Goal: Information Seeking & Learning: Learn about a topic

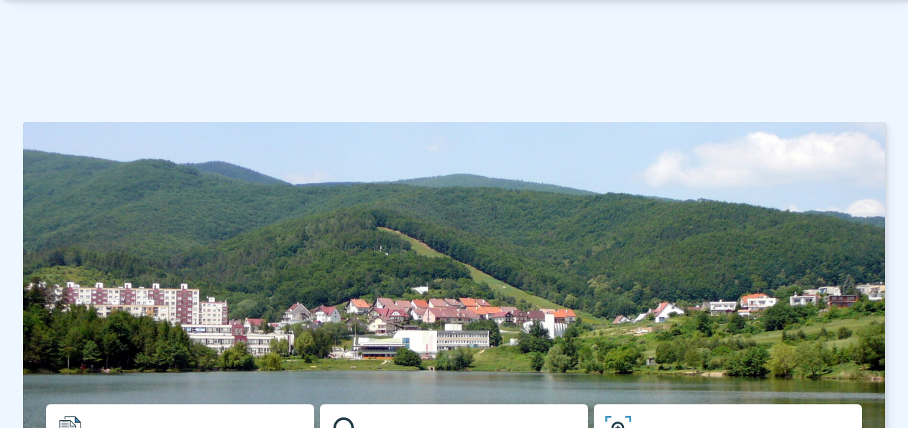
scroll to position [311, 0]
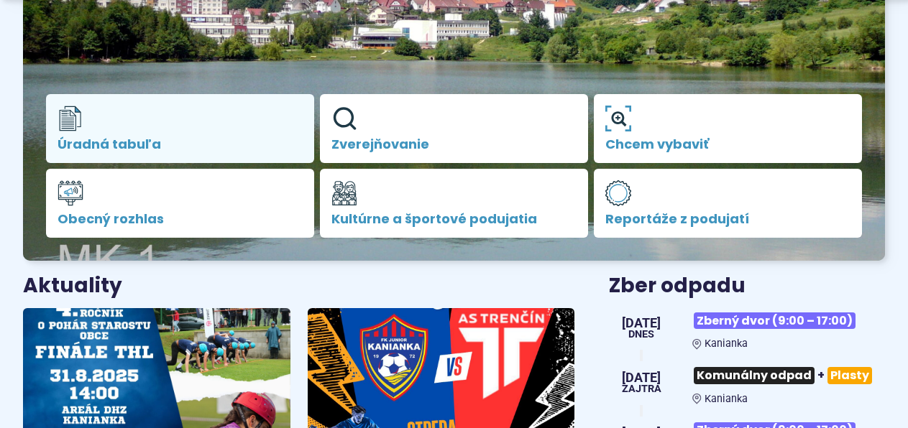
click at [125, 141] on span "Úradná tabuľa" at bounding box center [180, 144] width 245 height 14
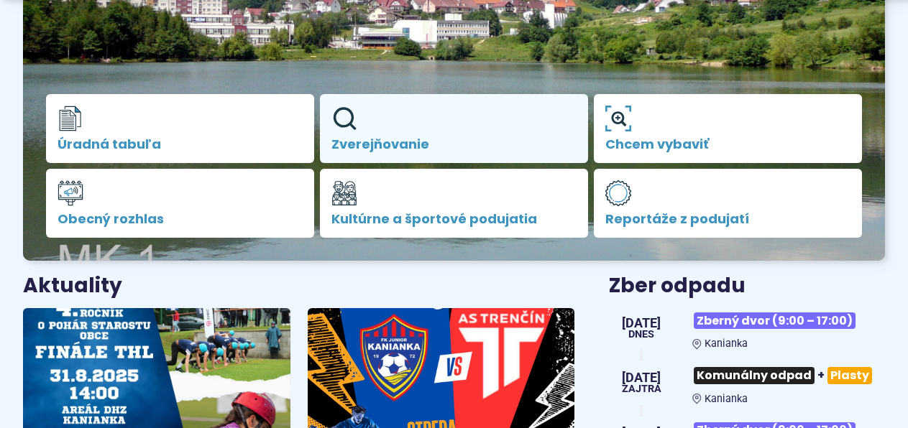
click at [396, 145] on span "Zverejňovanie" at bounding box center [453, 144] width 245 height 14
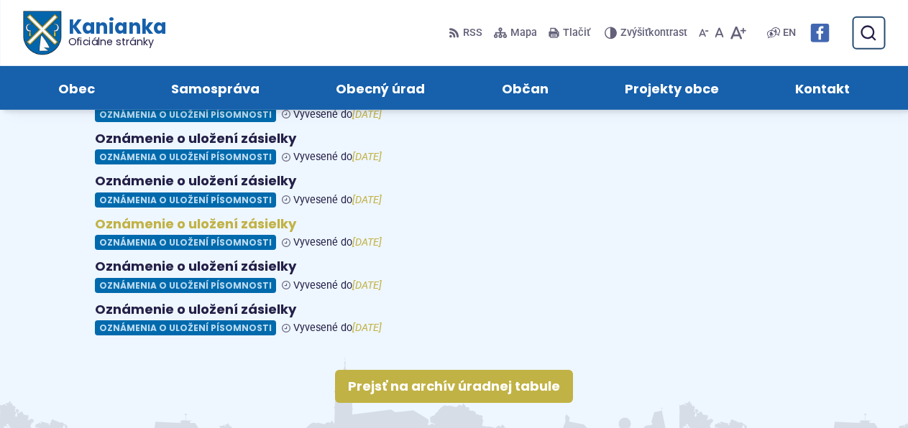
scroll to position [311, 0]
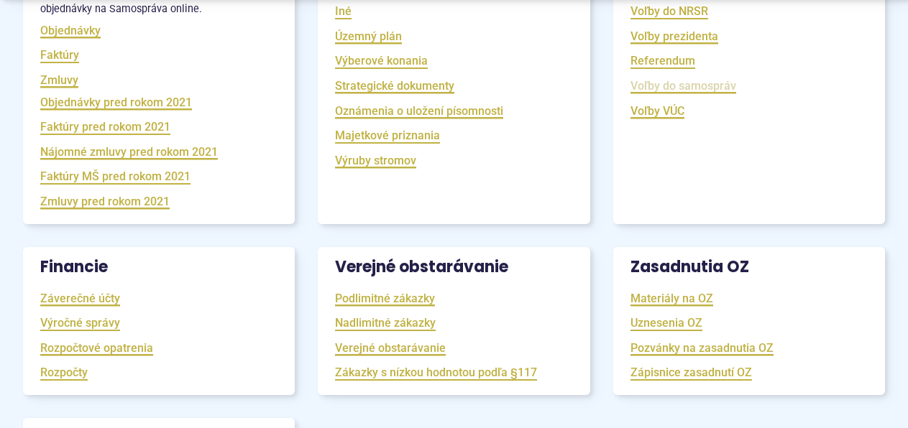
scroll to position [388, 0]
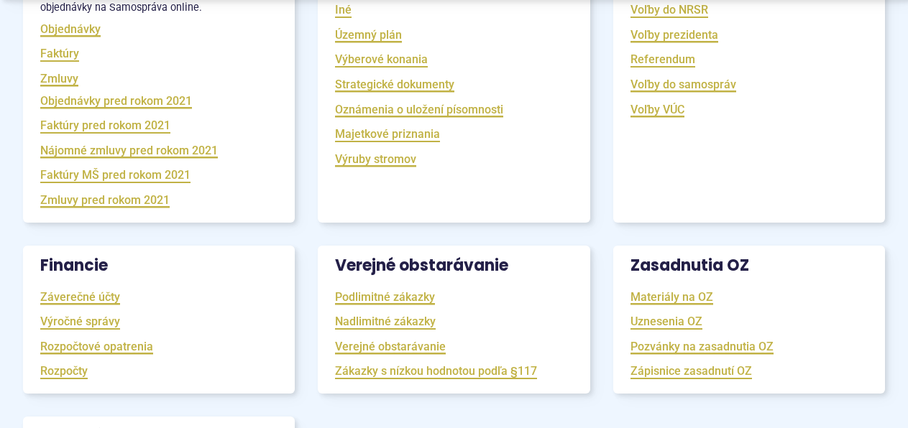
click at [690, 271] on h3 "Zasadnutia OZ" at bounding box center [749, 266] width 272 height 40
click at [852, 330] on li "Uznesenia OZ" at bounding box center [749, 322] width 237 height 22
click at [677, 301] on link "Materiály na OZ" at bounding box center [672, 297] width 83 height 17
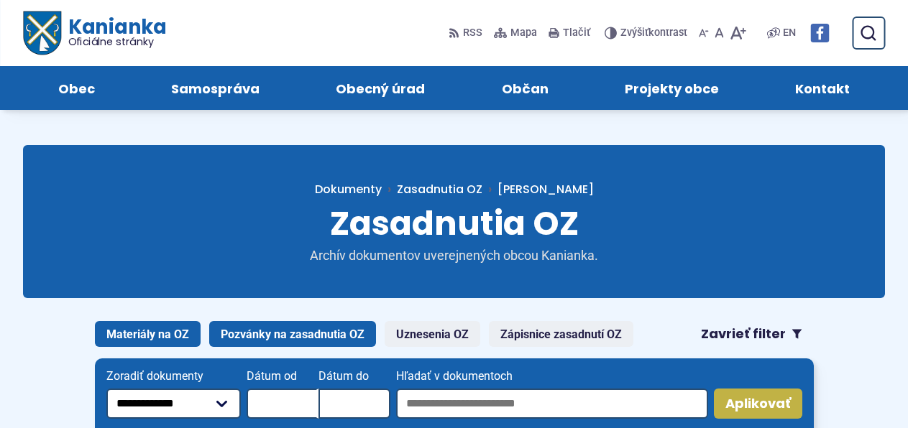
click at [292, 337] on link "Pozvánky na zasadnutia OZ" at bounding box center [292, 334] width 167 height 26
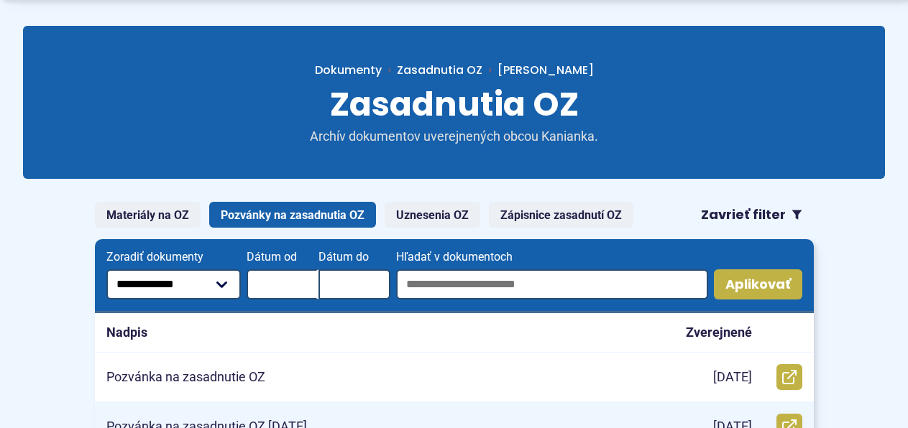
scroll to position [155, 0]
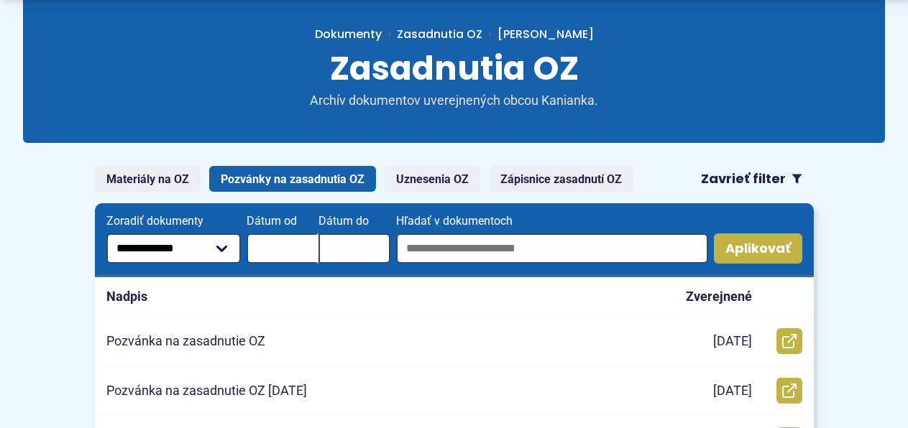
click at [295, 179] on link "Pozvánky na zasadnutia OZ" at bounding box center [292, 179] width 167 height 26
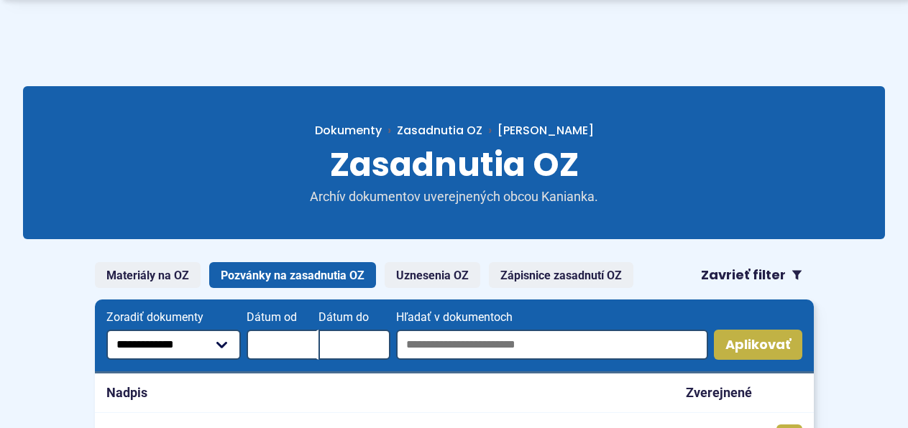
scroll to position [155, 0]
